Goal: Book appointment/travel/reservation

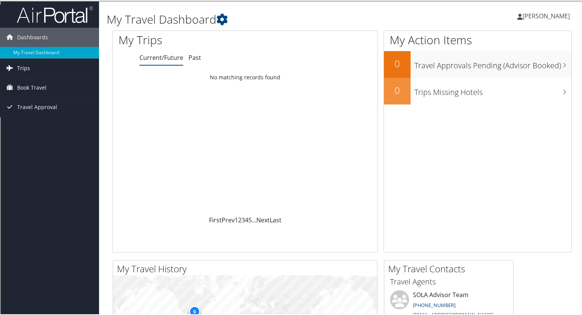
click at [18, 64] on span "Trips" at bounding box center [23, 67] width 13 height 19
click at [25, 116] on span "Book Travel" at bounding box center [31, 121] width 29 height 19
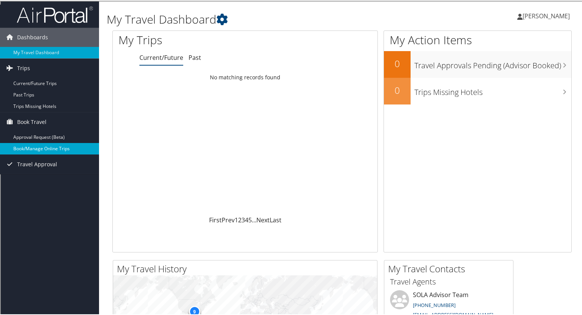
click at [32, 144] on link "Book/Manage Online Trips" at bounding box center [49, 147] width 99 height 11
